Goal: Information Seeking & Learning: Learn about a topic

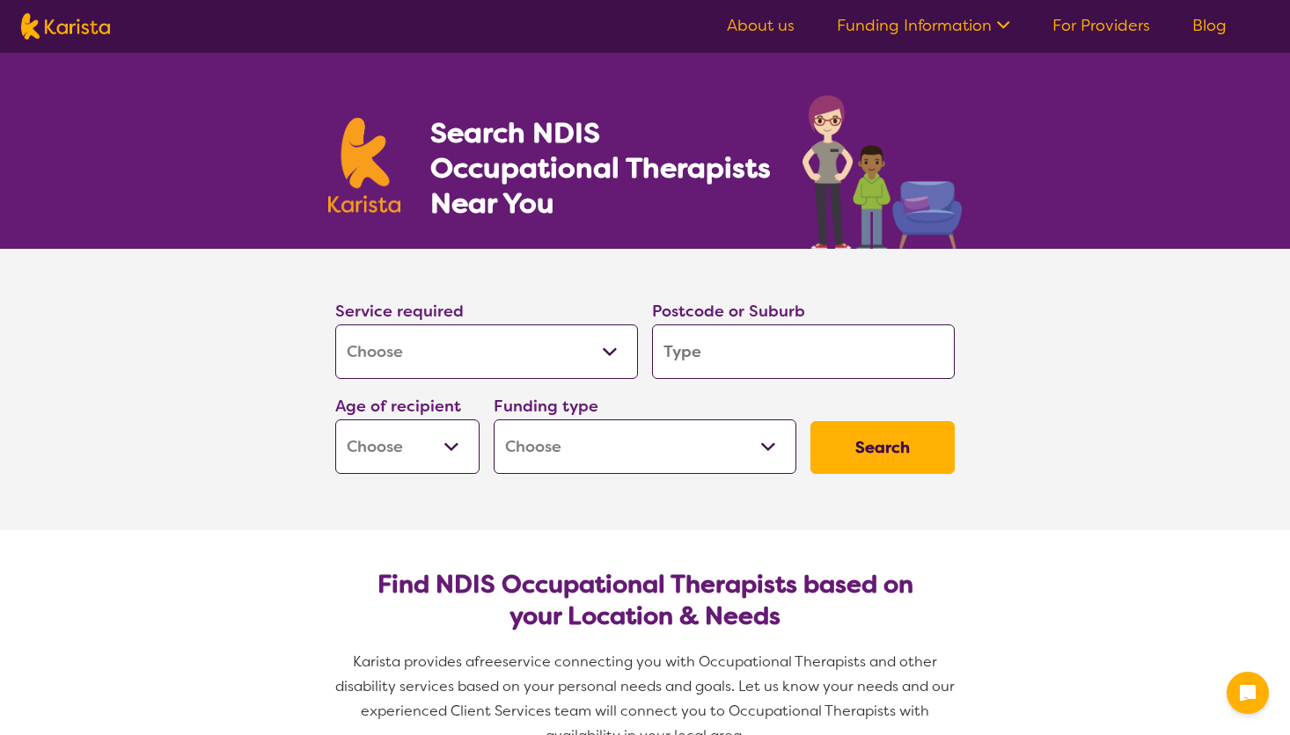
select select "[MEDICAL_DATA]"
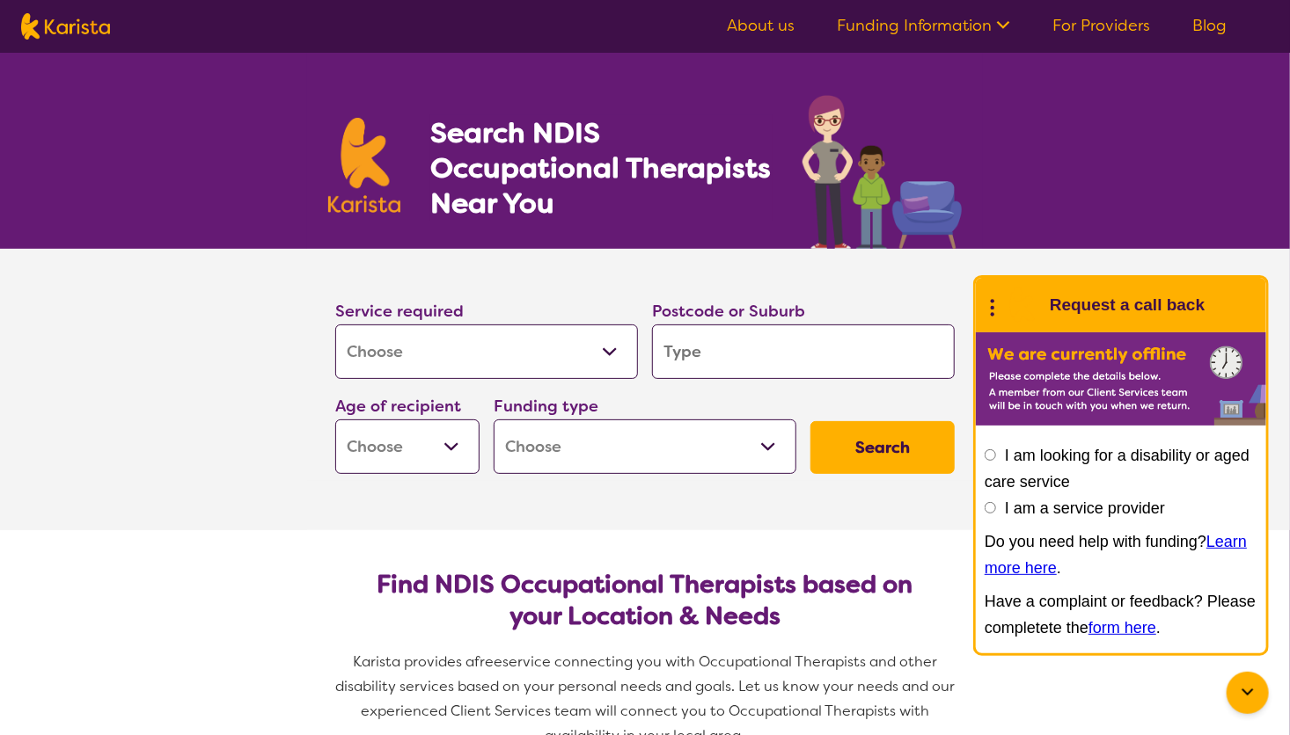
click at [705, 338] on input "search" at bounding box center [803, 352] width 303 height 55
type input "2"
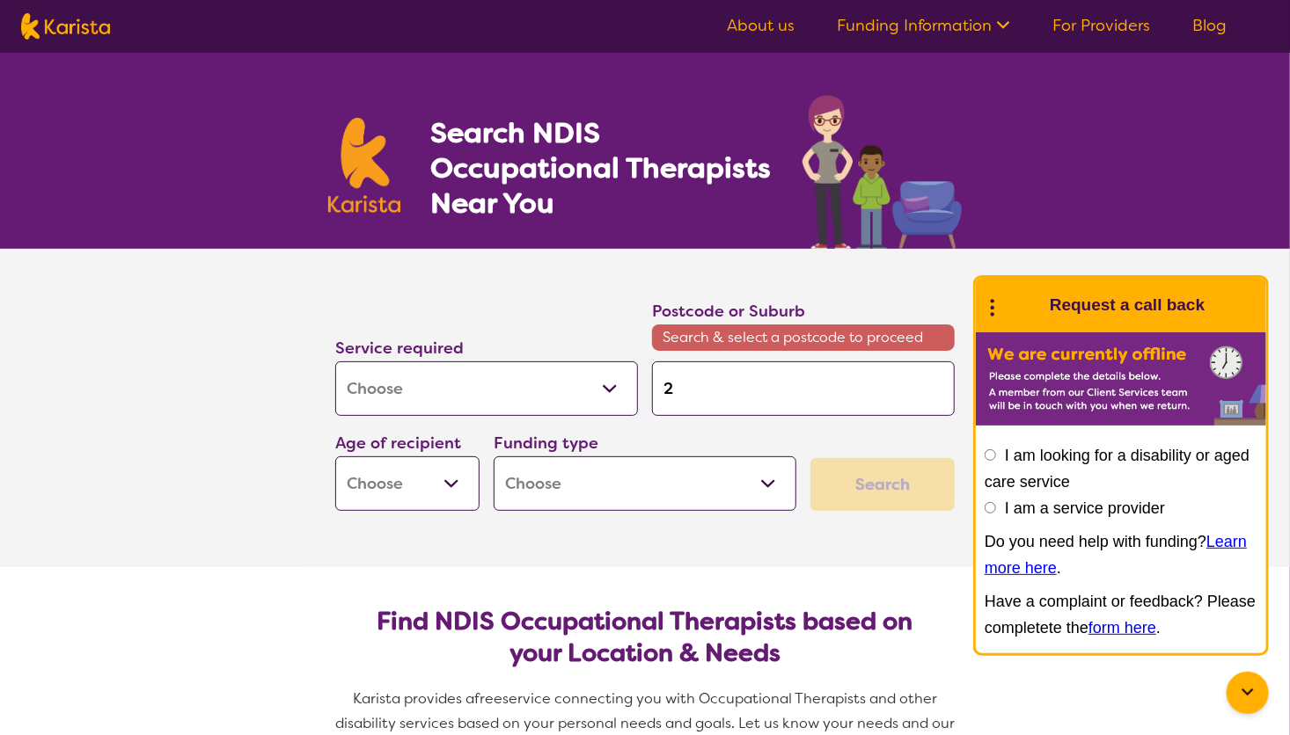
type input "22"
type input "228"
type input "2280"
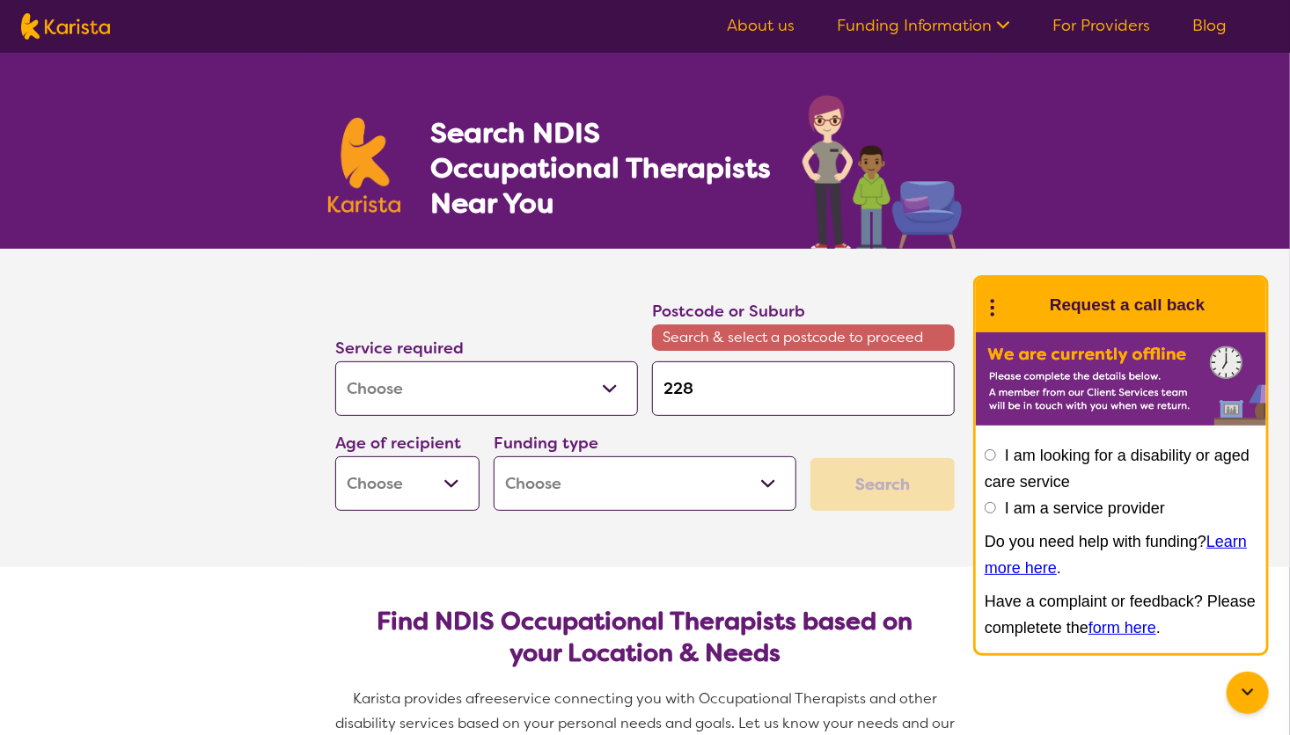
type input "2280"
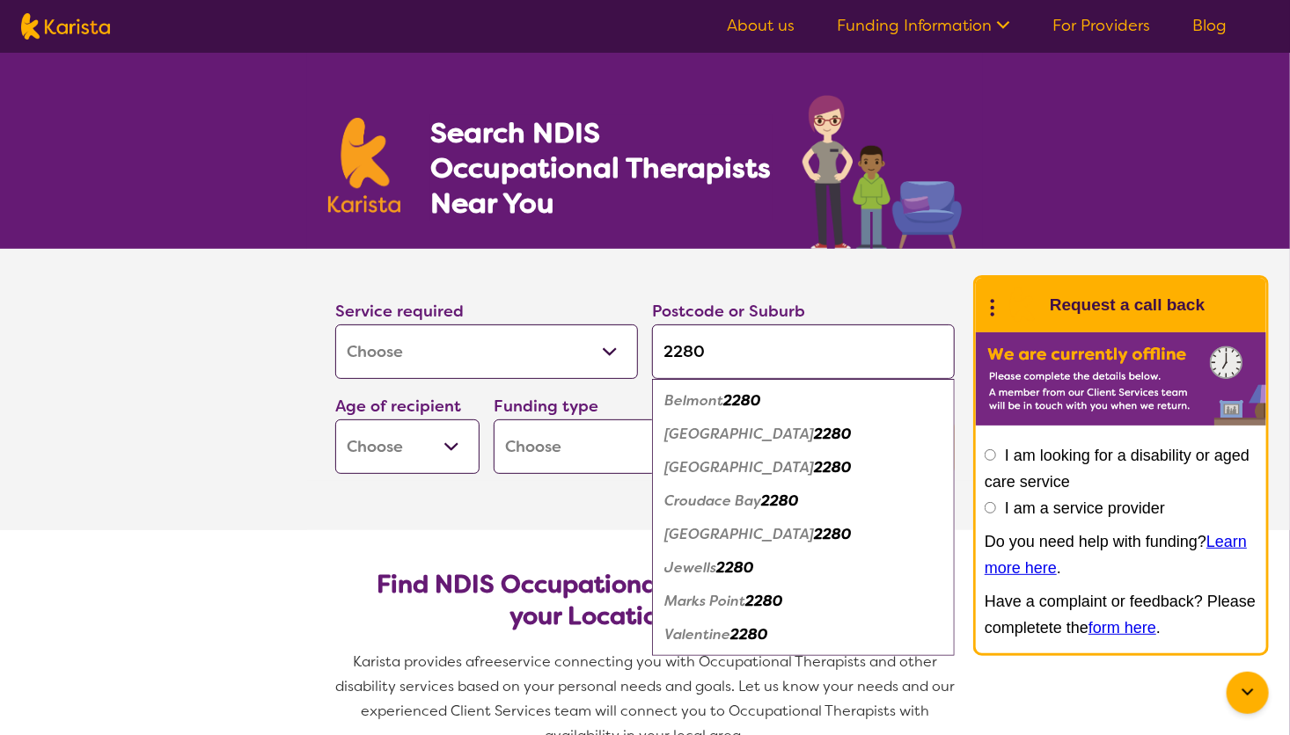
type input "2280"
click at [733, 399] on em "2280" at bounding box center [741, 400] width 37 height 18
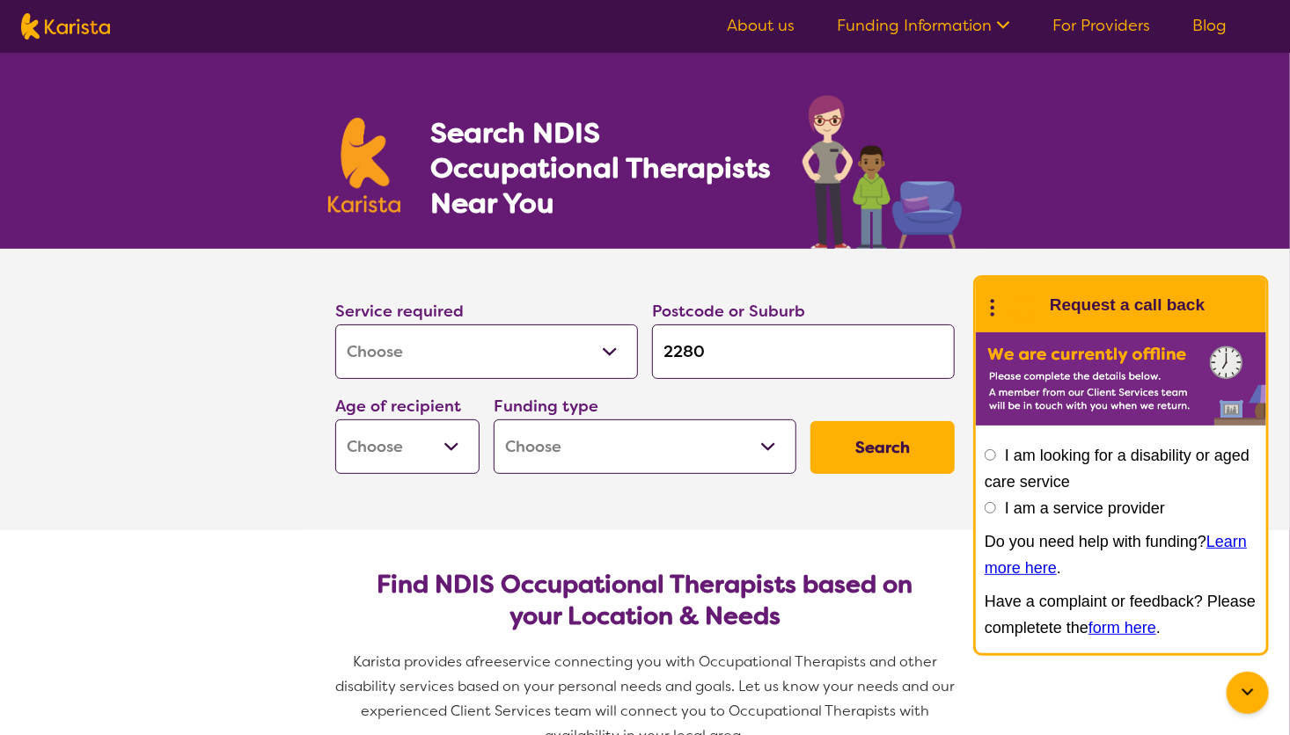
click at [450, 443] on select "Early Childhood - 0 to 9 Child - 10 to 11 Adolescent - 12 to 17 Adult - 18 to 6…" at bounding box center [407, 447] width 144 height 55
select select "AD"
click at [335, 420] on select "Early Childhood - 0 to 9 Child - 10 to 11 Adolescent - 12 to 17 Adult - 18 to 6…" at bounding box center [407, 447] width 144 height 55
select select "AD"
click at [767, 450] on select "Home Care Package (HCP) National Disability Insurance Scheme (NDIS) I don't know" at bounding box center [645, 447] width 303 height 55
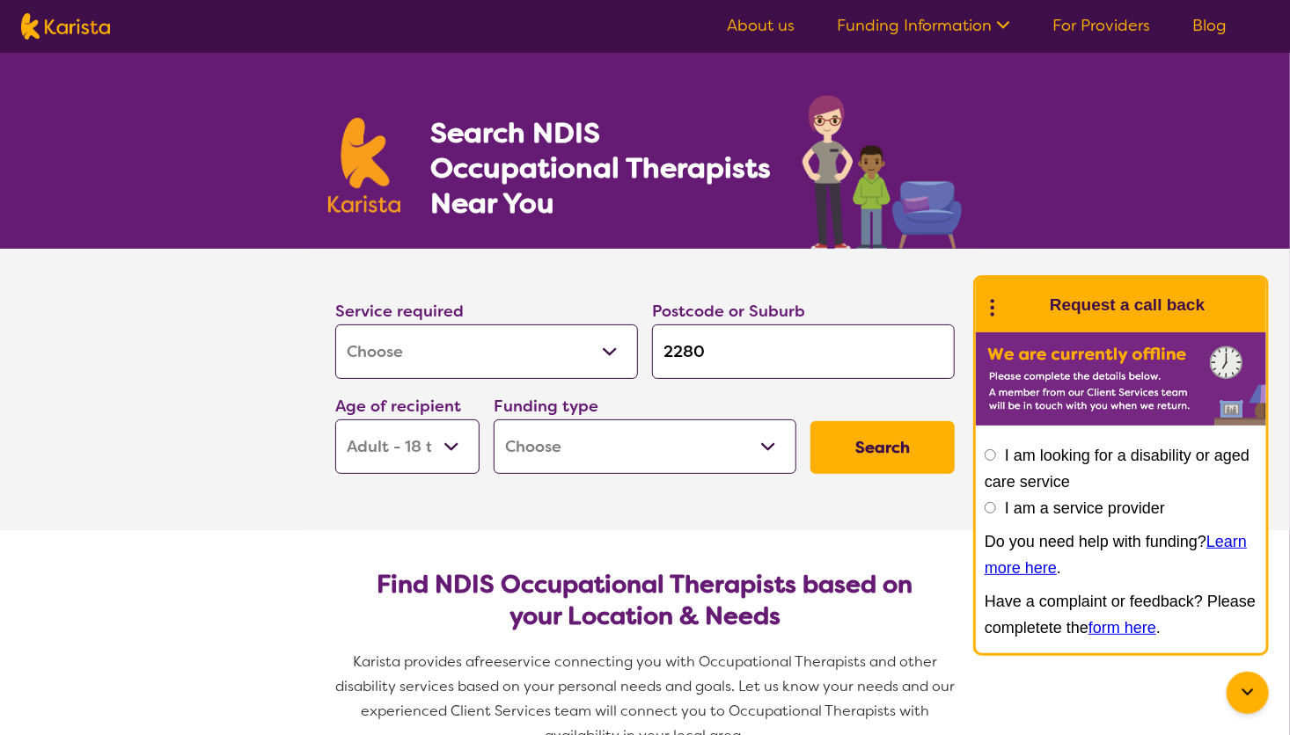
select select "i-don-t-know"
click at [494, 420] on select "Home Care Package (HCP) National Disability Insurance Scheme (NDIS) I don't know" at bounding box center [645, 447] width 303 height 55
select select "i-don-t-know"
click at [877, 454] on button "Search" at bounding box center [882, 447] width 144 height 53
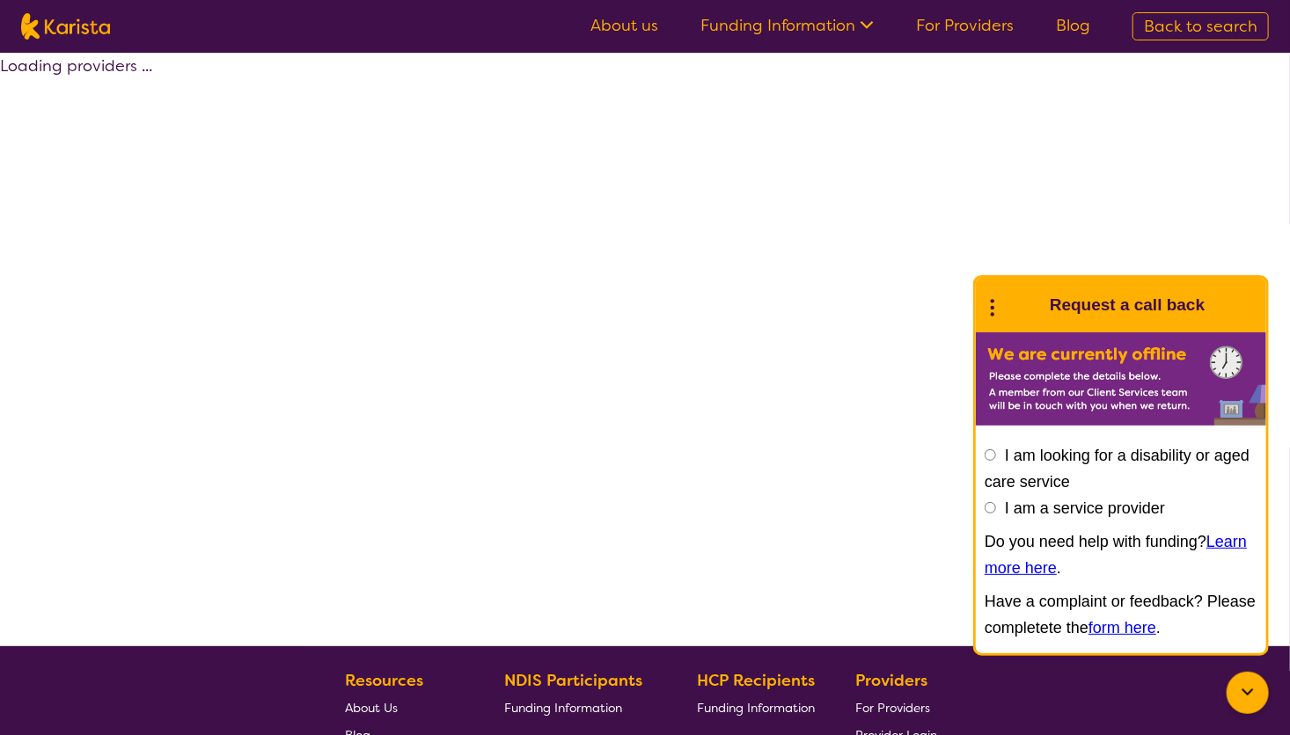
select select "[MEDICAL_DATA]"
select select "AD"
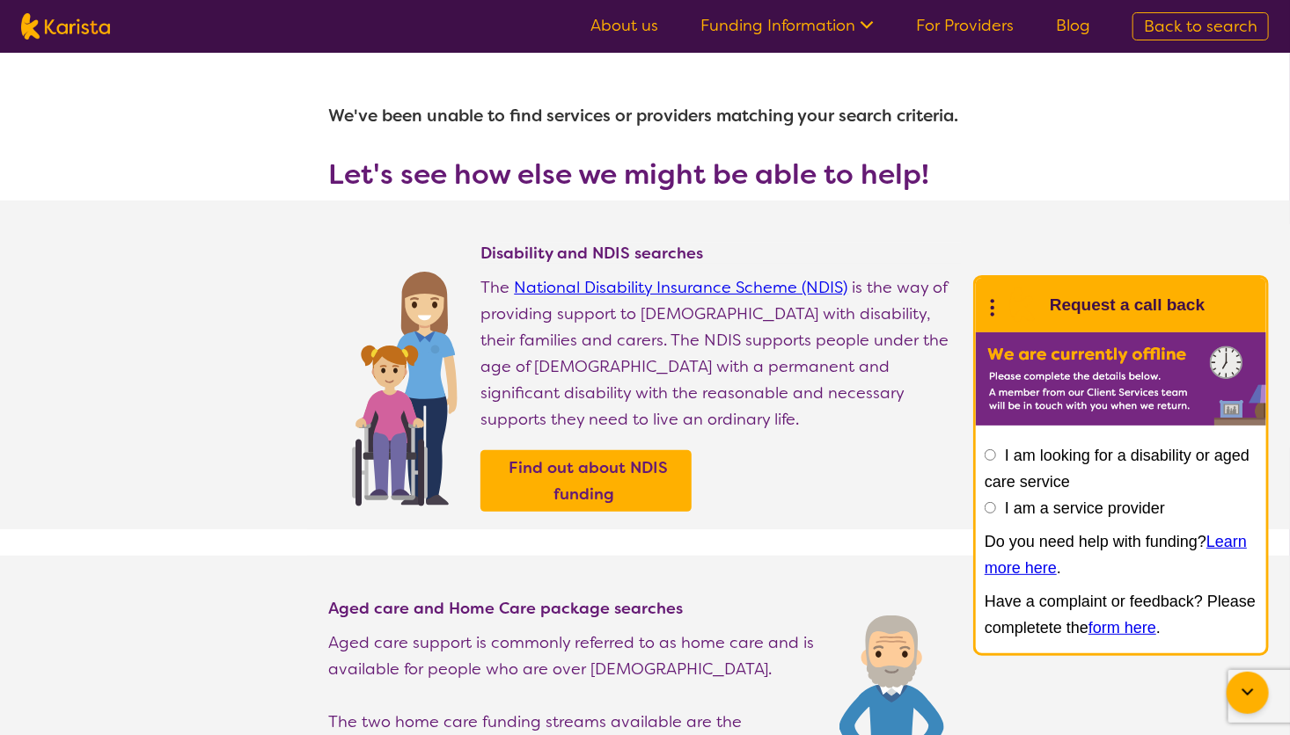
select select "[MEDICAL_DATA]"
select select "AD"
select select "i-don-t-know"
select select "[MEDICAL_DATA]"
select select "AD"
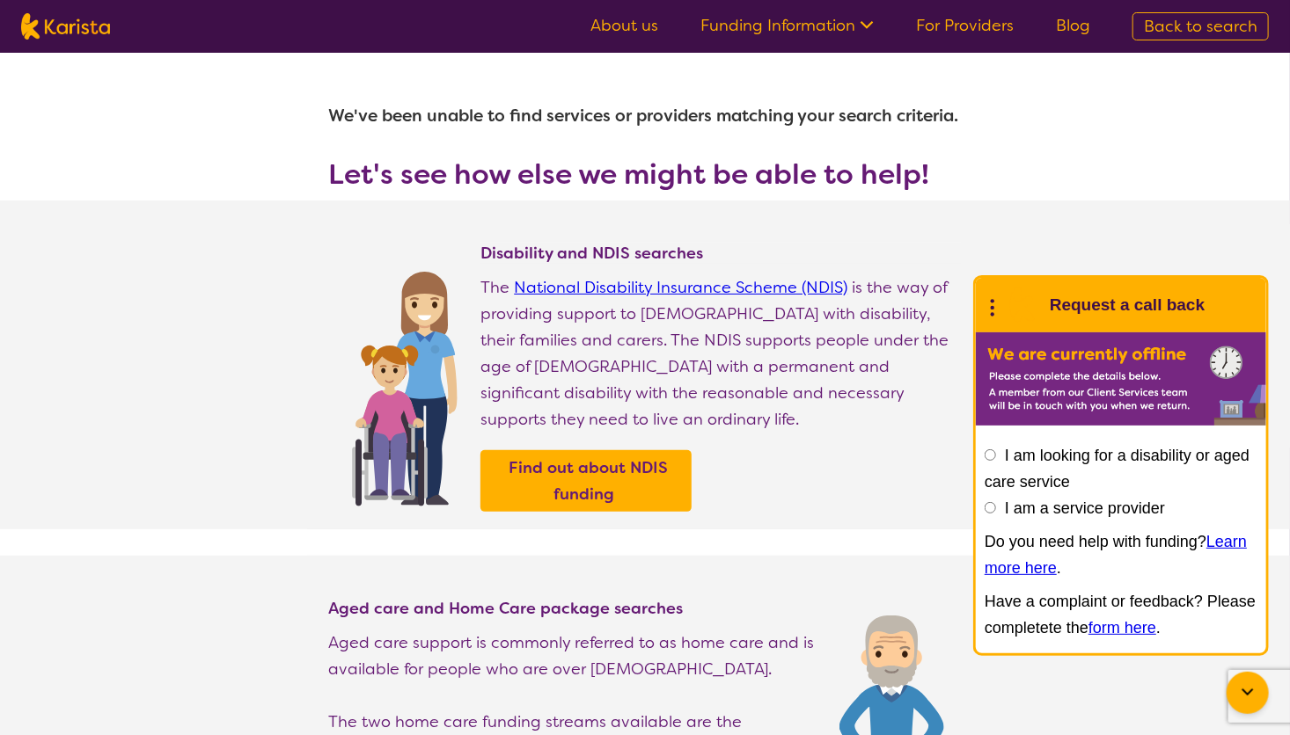
select select "i-don-t-know"
